Goal: Find specific page/section: Find specific page/section

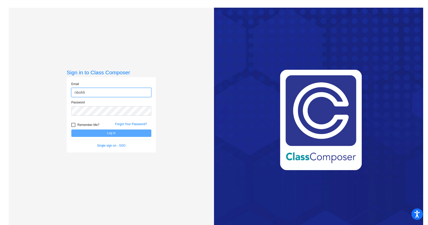
type input "[EMAIL_ADDRESS][DOMAIN_NAME]"
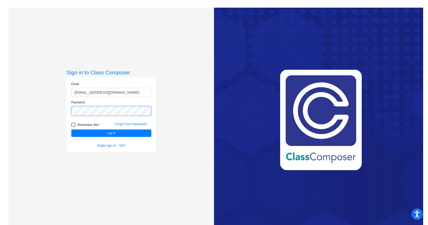
click at [71, 129] on button "Log In" at bounding box center [111, 132] width 80 height 7
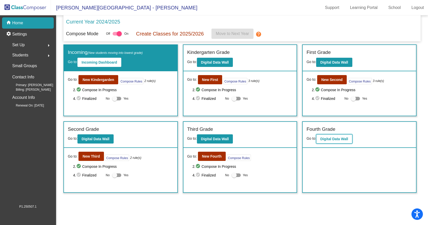
click at [332, 141] on button "Digital Data Wall" at bounding box center [334, 138] width 36 height 9
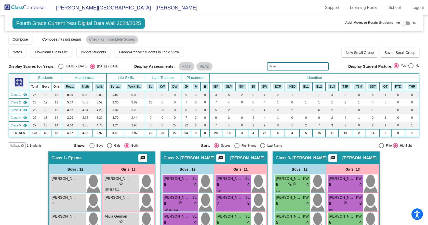
click at [32, 7] on img at bounding box center [25, 7] width 51 height 15
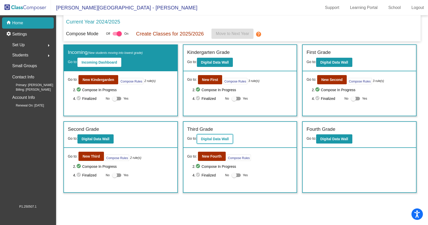
click at [221, 140] on b "Digital Data Wall" at bounding box center [215, 139] width 28 height 4
click at [203, 153] on button "New Fourth" at bounding box center [212, 155] width 28 height 9
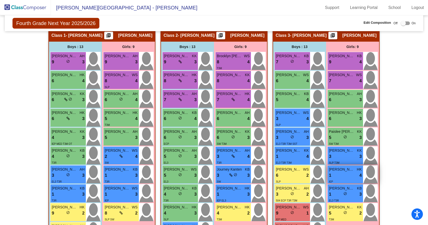
scroll to position [147, 0]
